Goal: Information Seeking & Learning: Learn about a topic

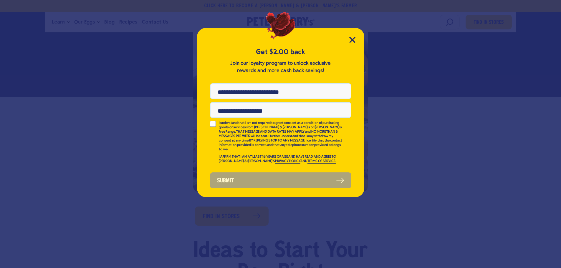
click at [359, 35] on div "Get $2.00 back Join our loyalty program to unlock exclusive rewards and more ca…" at bounding box center [280, 112] width 167 height 169
click at [357, 38] on div "Get $2.00 back Join our loyalty program to unlock exclusive rewards and more ca…" at bounding box center [280, 112] width 167 height 169
click at [354, 39] on icon "Close Modal" at bounding box center [352, 39] width 5 height 5
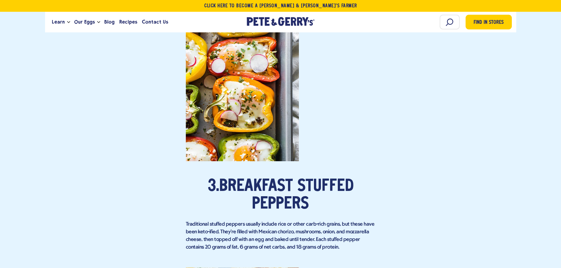
scroll to position [1002, 0]
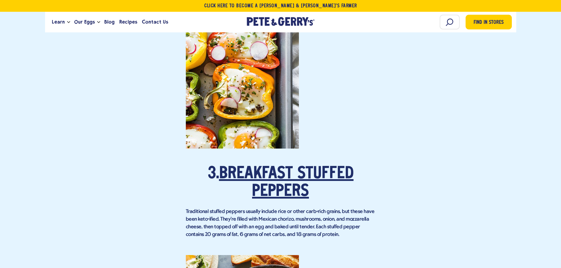
click at [275, 169] on link "Breakfast Stuffed Peppers" at bounding box center [286, 183] width 135 height 34
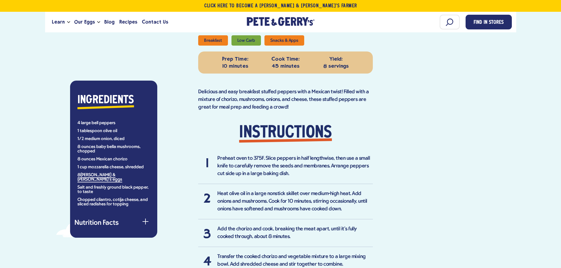
scroll to position [259, 0]
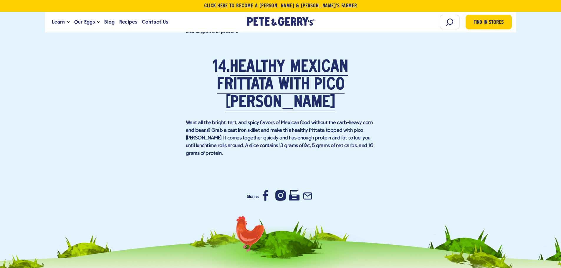
scroll to position [3625, 0]
